Goal: Transaction & Acquisition: Purchase product/service

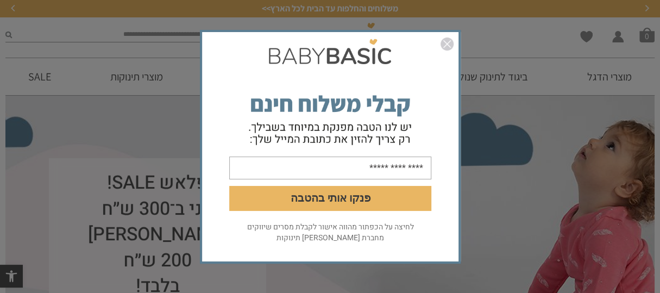
click at [448, 40] on img "סגור" at bounding box center [447, 43] width 13 height 13
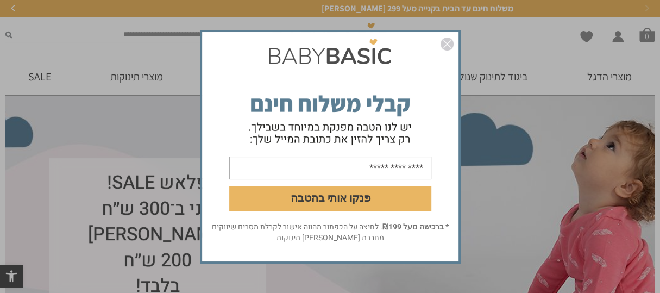
click at [446, 39] on img "סגור" at bounding box center [447, 43] width 13 height 13
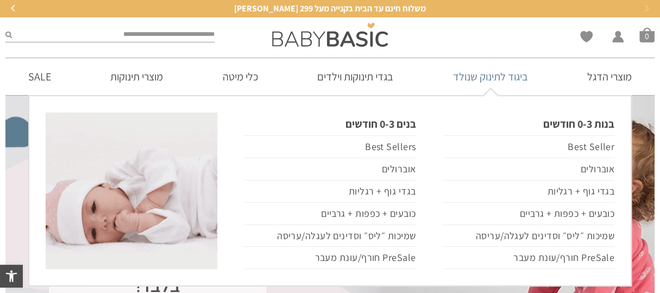
click at [476, 75] on link "ביגוד לתינוק שנולד" at bounding box center [491, 76] width 108 height 37
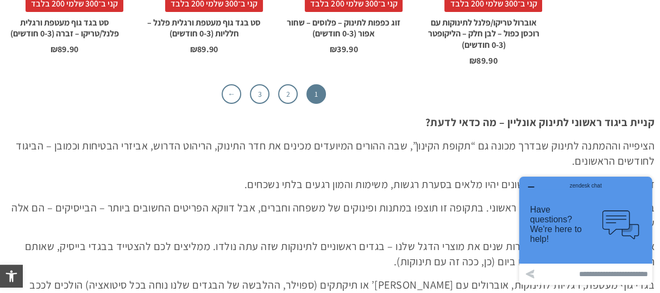
scroll to position [3477, 0]
